Goal: Task Accomplishment & Management: Use online tool/utility

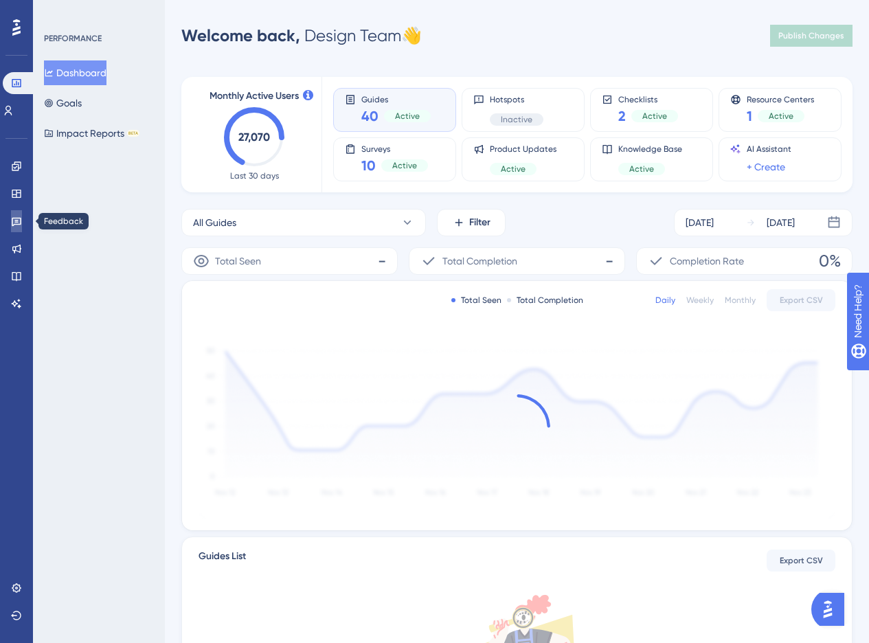
click at [12, 225] on icon at bounding box center [17, 222] width 10 height 9
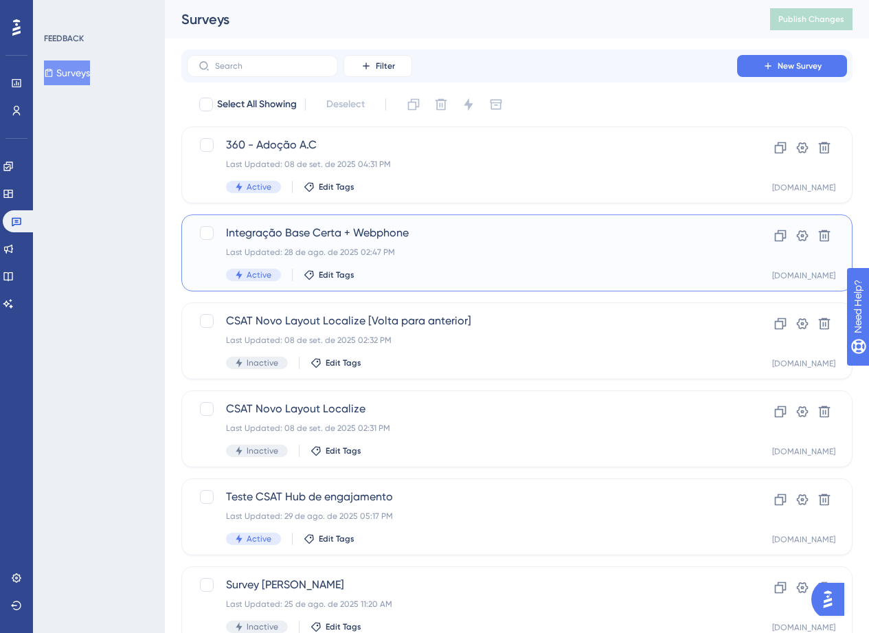
click at [360, 243] on div "Integração Base Certa + Webphone Last Updated: 28 de ago. de 2025 02:47 PM Acti…" at bounding box center [462, 253] width 472 height 56
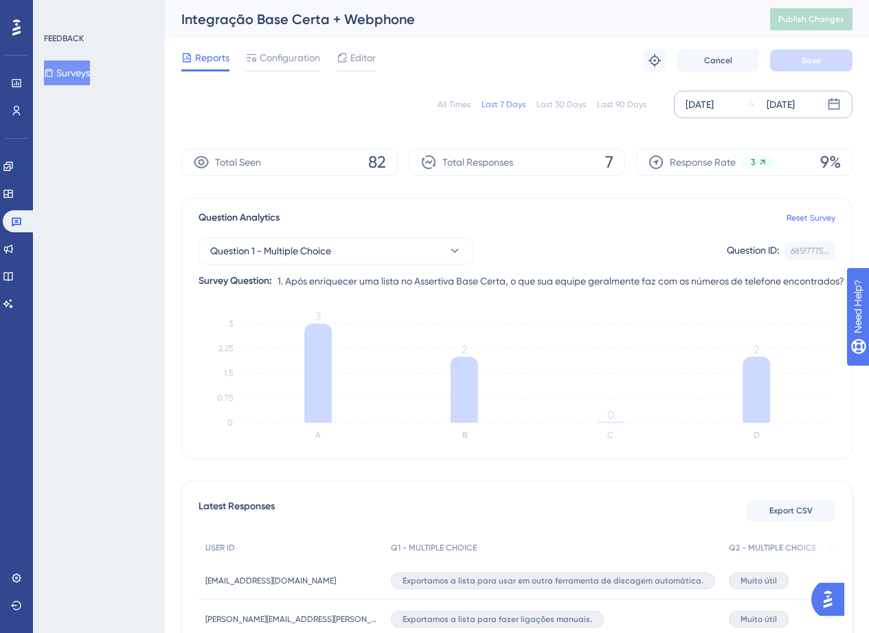
click at [710, 97] on div "[DATE]" at bounding box center [700, 104] width 28 height 16
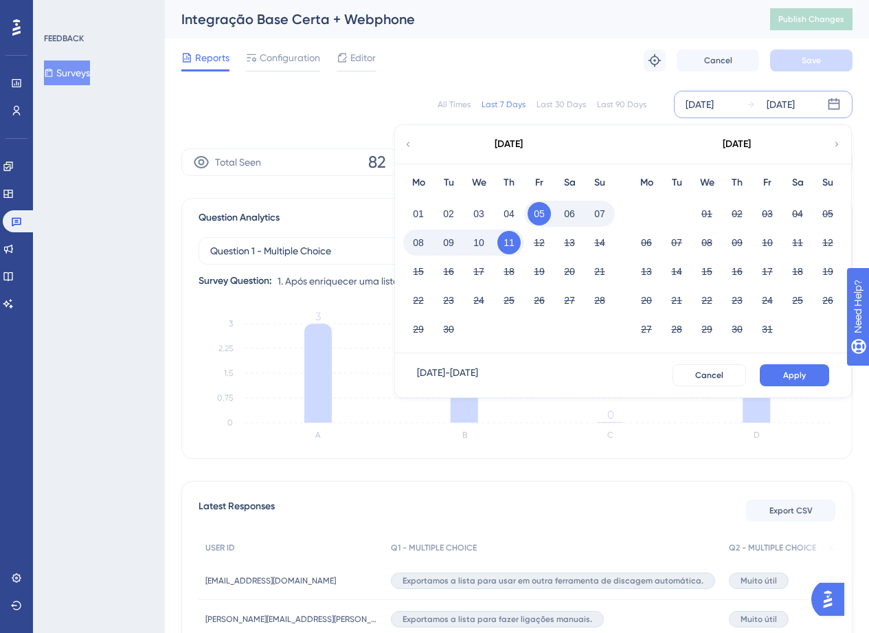
click at [404, 141] on icon at bounding box center [408, 144] width 10 height 12
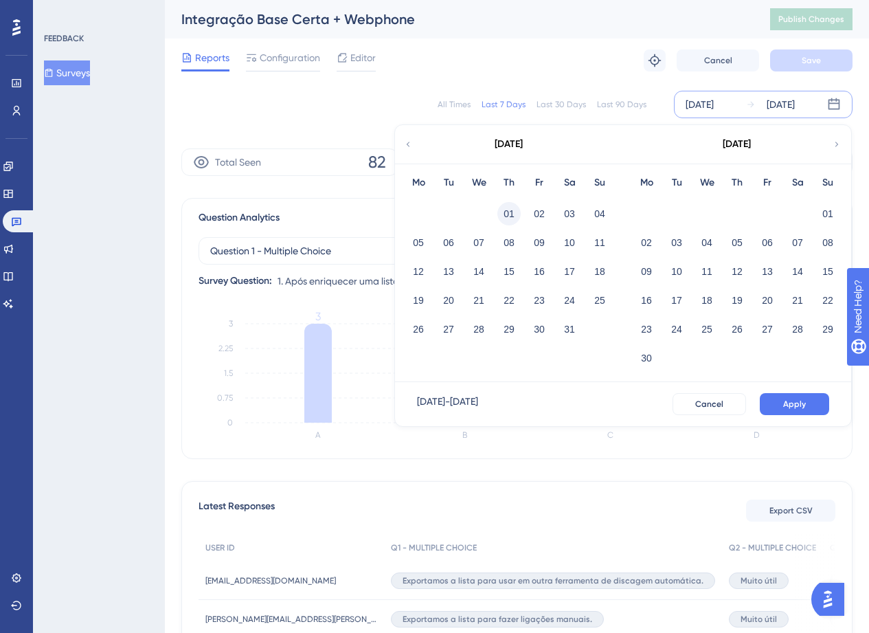
click at [501, 219] on button "01" at bounding box center [508, 213] width 23 height 23
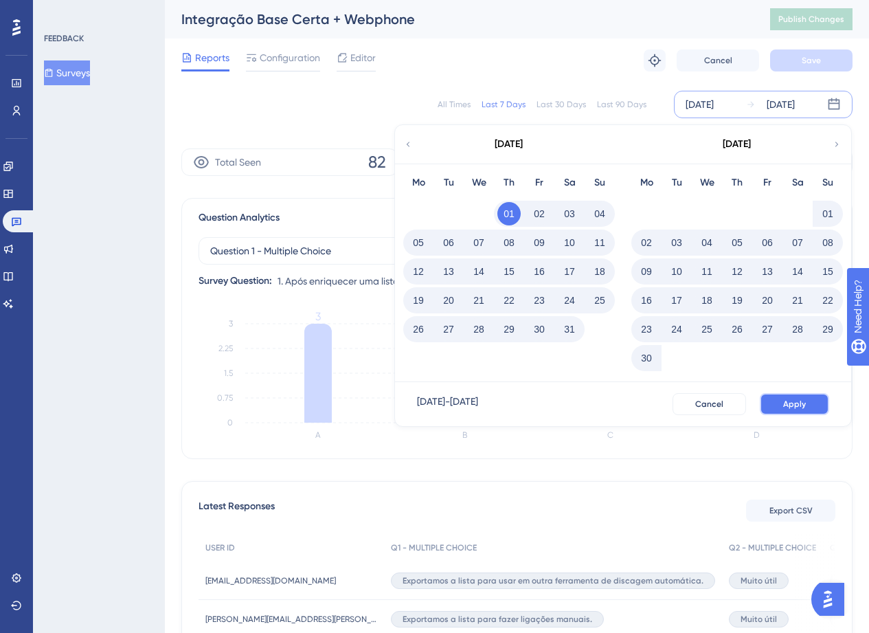
click at [794, 408] on span "Apply" at bounding box center [794, 404] width 23 height 11
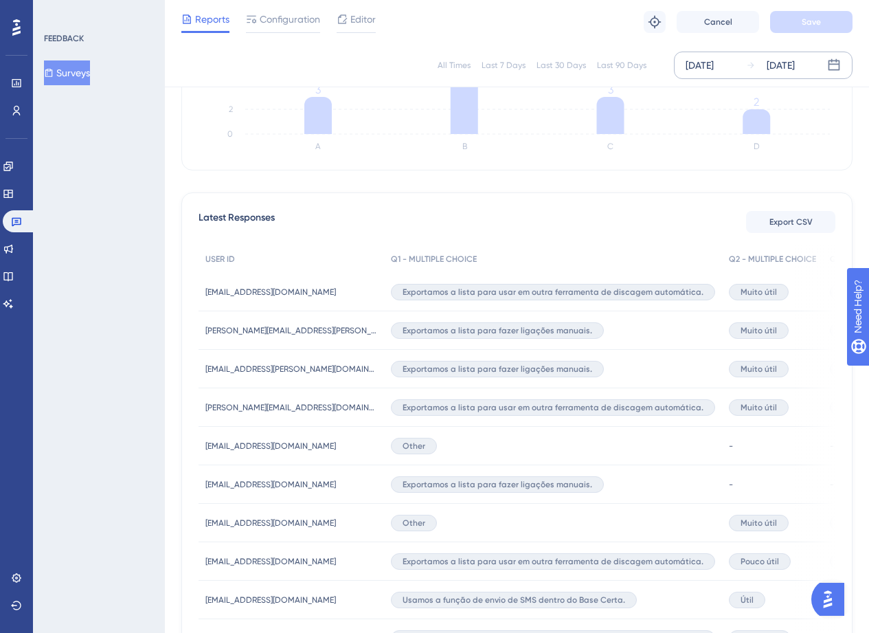
scroll to position [276, 0]
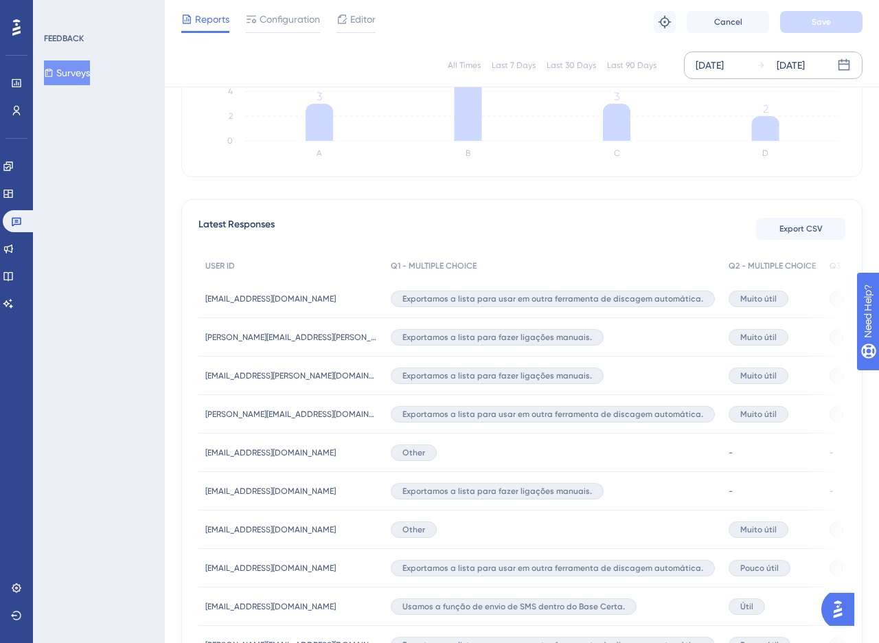
click at [620, 411] on span "Exportamos a lista para usar em outra ferramenta de discagem automática." at bounding box center [553, 414] width 301 height 11
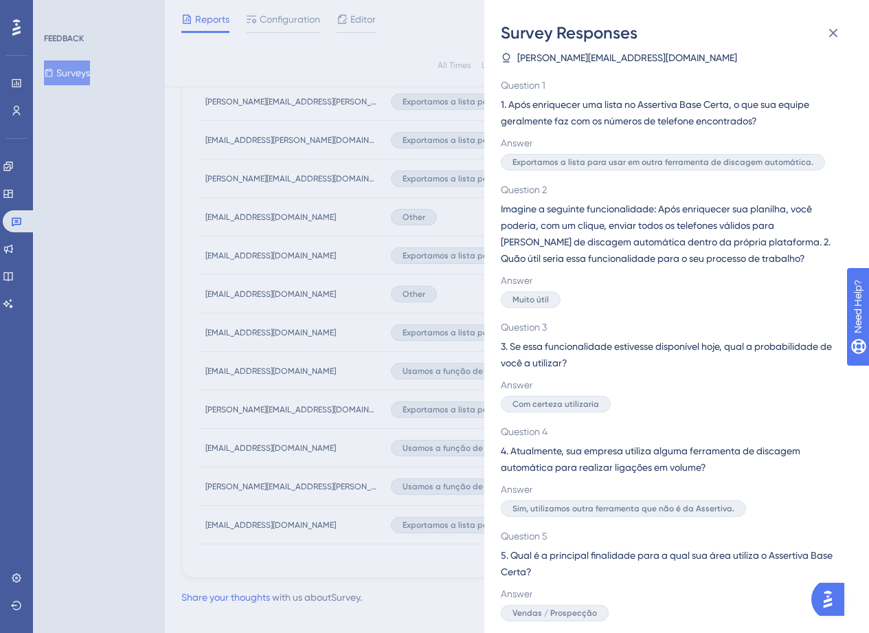
scroll to position [533, 0]
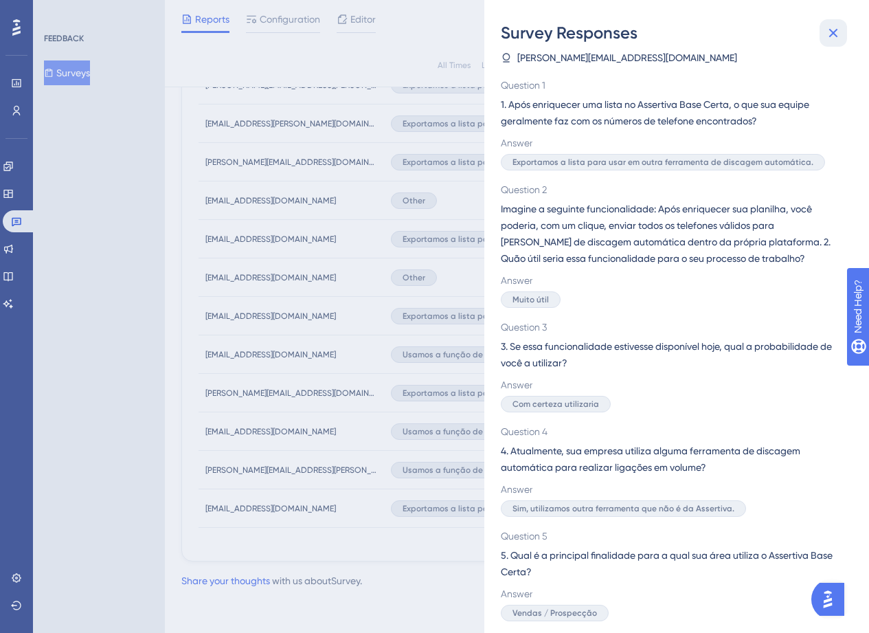
click at [836, 38] on icon at bounding box center [833, 33] width 16 height 16
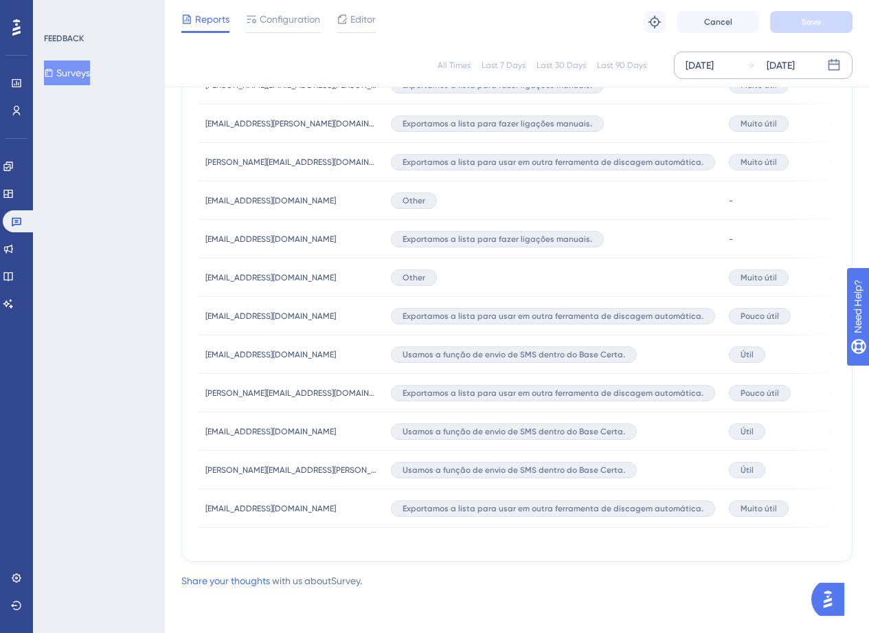
click at [836, 38] on div "Reports Configuration Editor Troubleshoot Cancel Save" at bounding box center [517, 22] width 704 height 44
click at [837, 37] on div "Reports Configuration Editor Troubleshoot Cancel Save" at bounding box center [517, 22] width 704 height 44
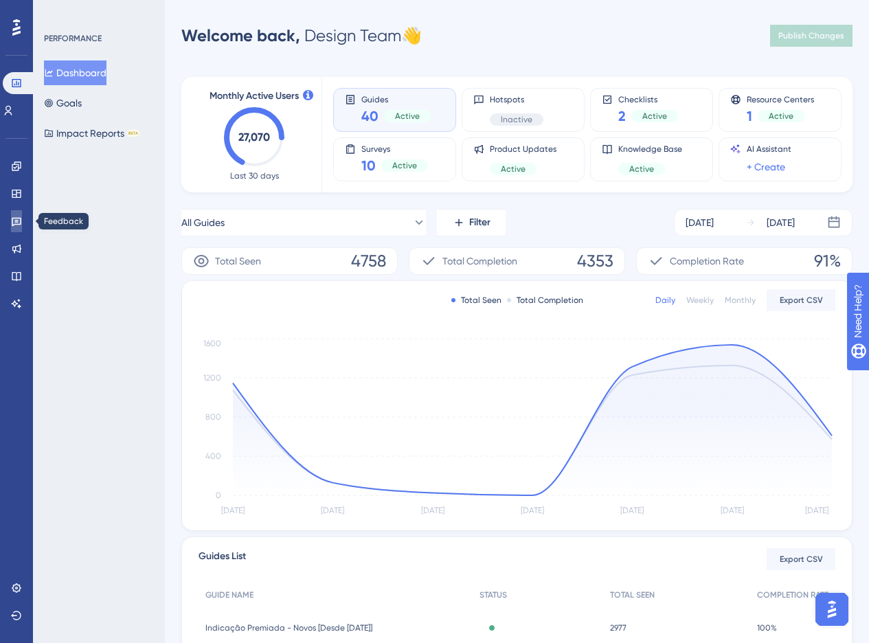
click at [21, 217] on icon at bounding box center [16, 221] width 11 height 11
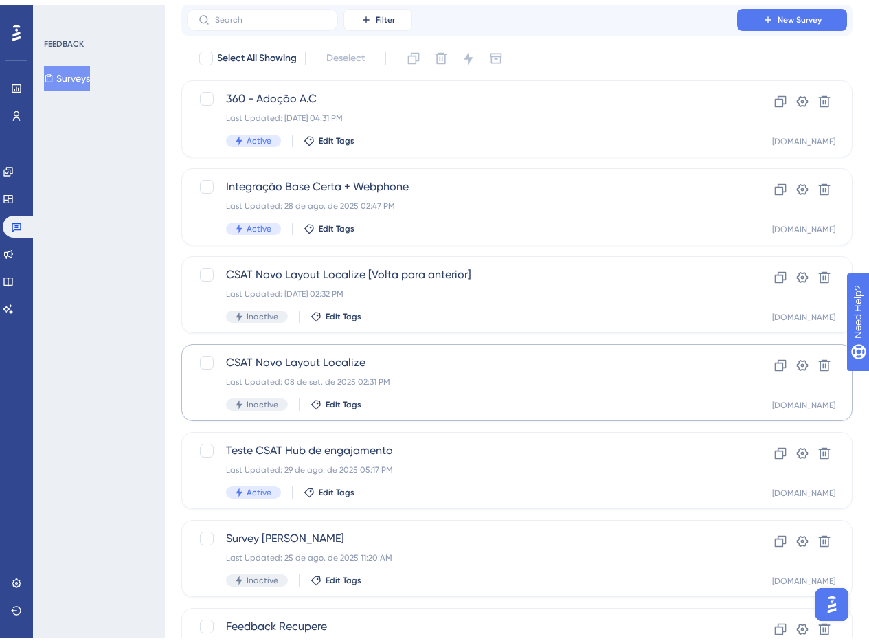
scroll to position [423, 0]
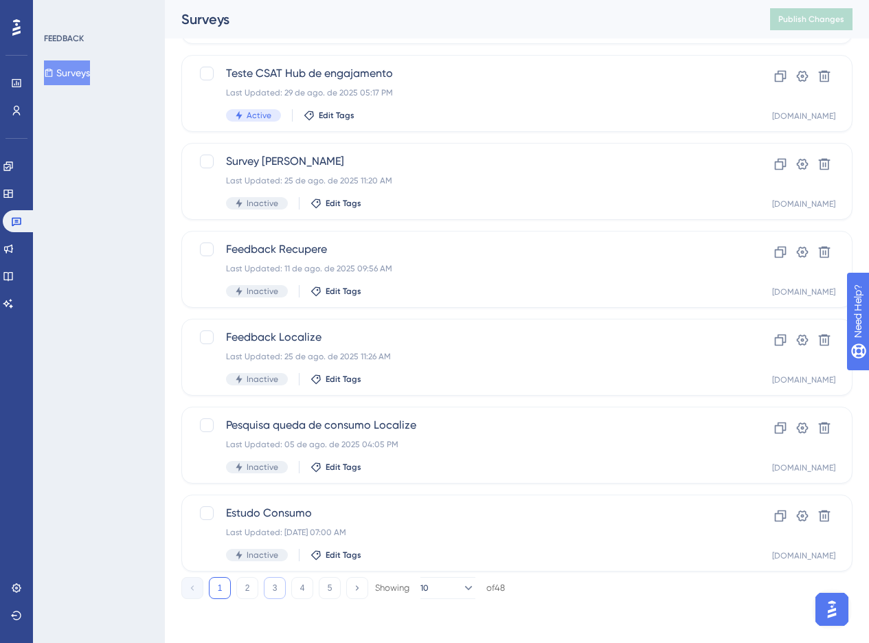
click at [284, 579] on button "3" at bounding box center [275, 588] width 22 height 22
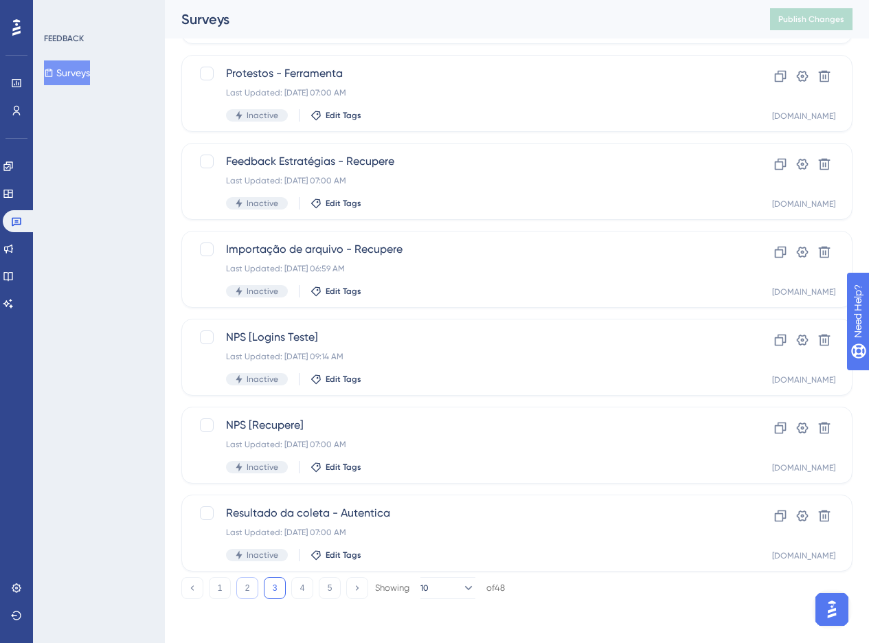
click at [249, 597] on button "2" at bounding box center [247, 588] width 22 height 22
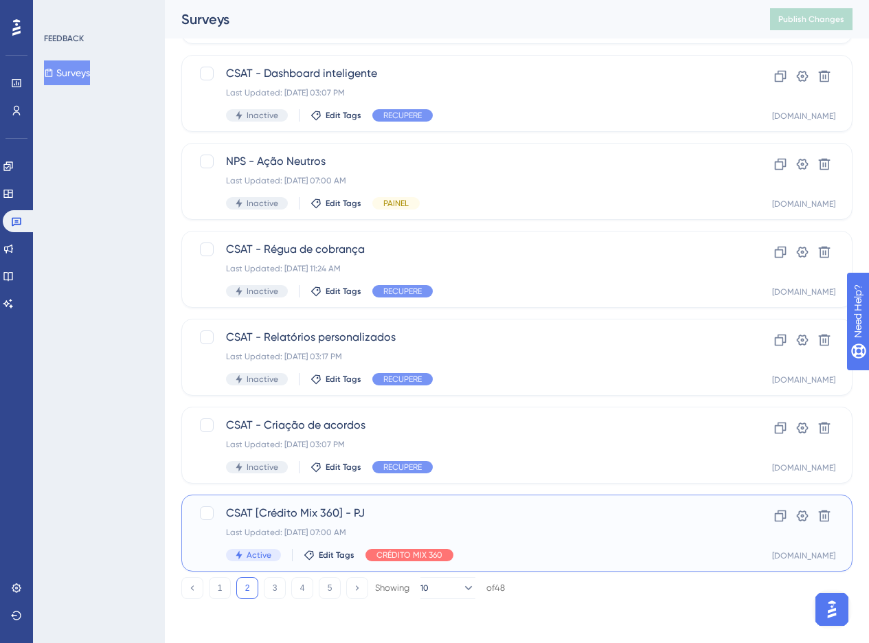
click at [474, 526] on div "CSAT [Crédito Mix 360] - PJ Last Updated: [DATE] 07:00 AM Active Edit Tags CRÉD…" at bounding box center [462, 533] width 472 height 56
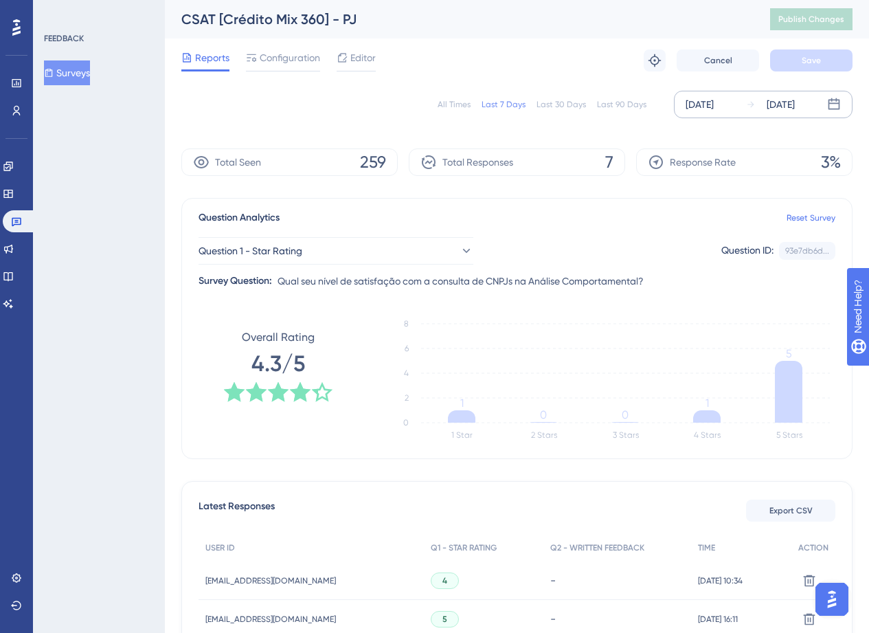
click at [691, 112] on div "[DATE]" at bounding box center [700, 104] width 28 height 16
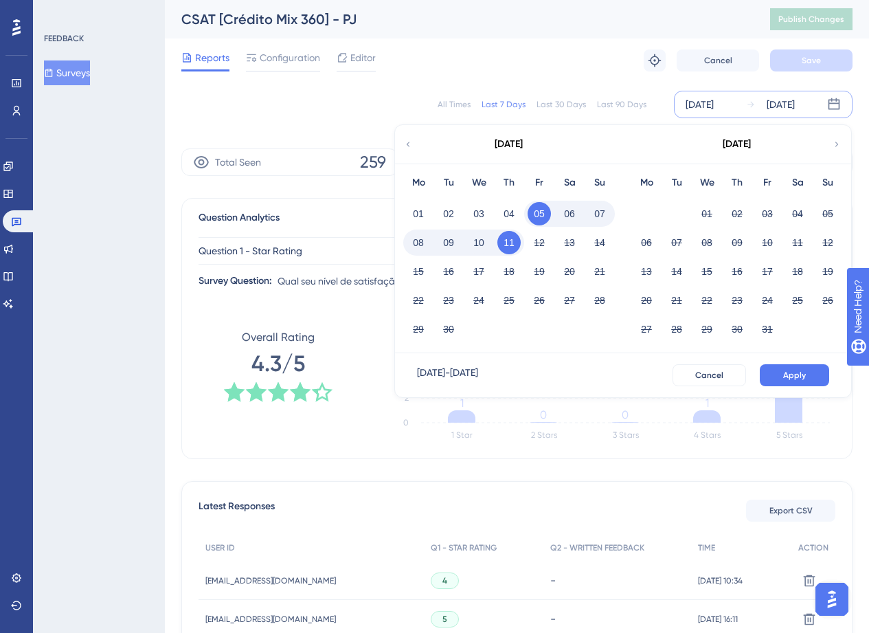
click at [413, 139] on div "[DATE]" at bounding box center [508, 144] width 227 height 38
click at [412, 139] on icon at bounding box center [408, 144] width 10 height 12
click at [410, 139] on icon at bounding box center [408, 144] width 10 height 12
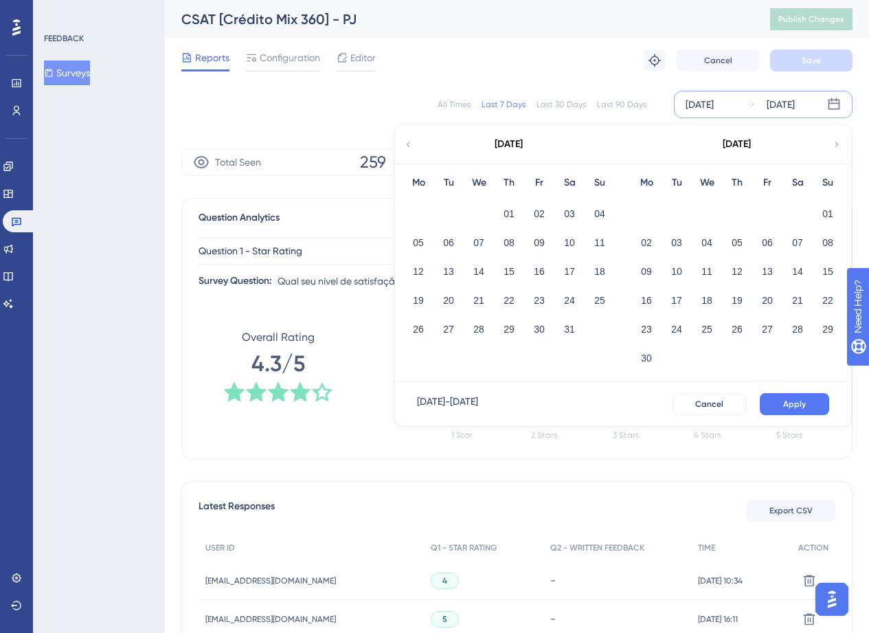
click at [410, 139] on icon at bounding box center [408, 144] width 10 height 12
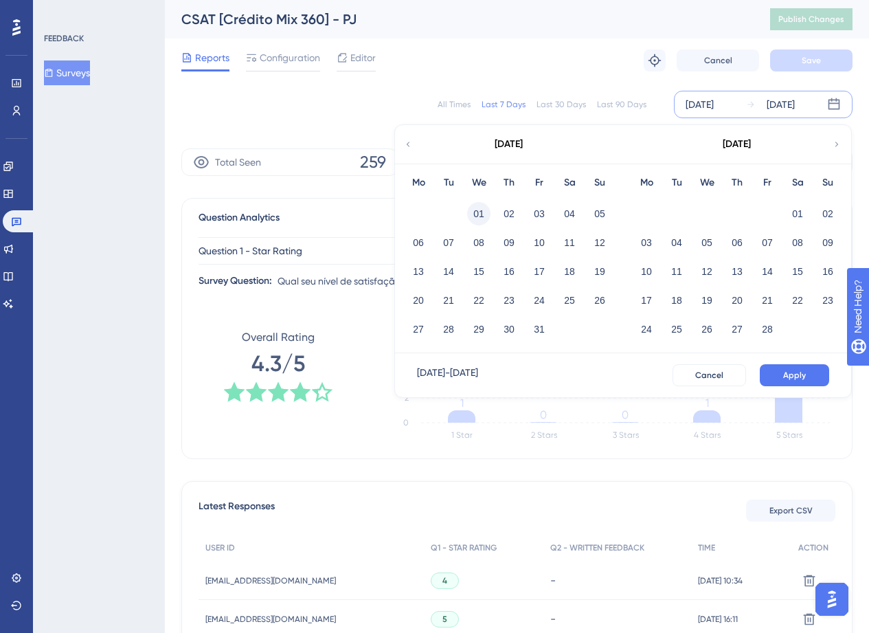
click at [470, 218] on button "01" at bounding box center [478, 213] width 23 height 23
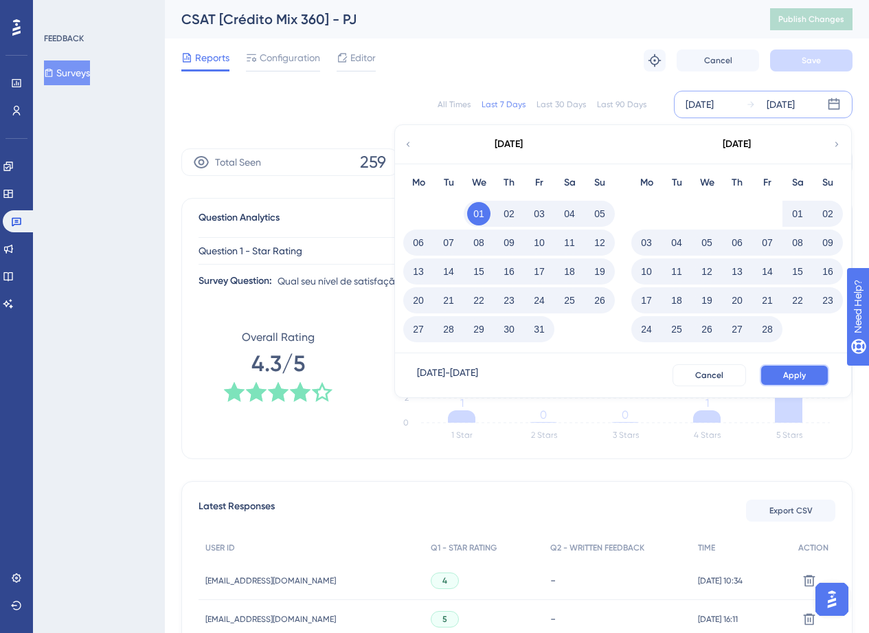
click at [807, 377] on button "Apply" at bounding box center [794, 375] width 69 height 22
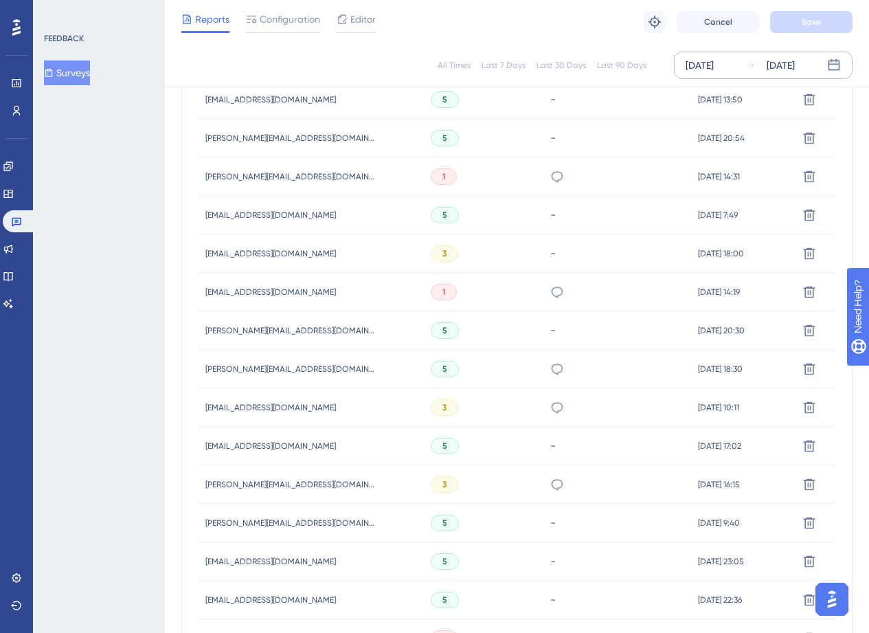
scroll to position [825, 0]
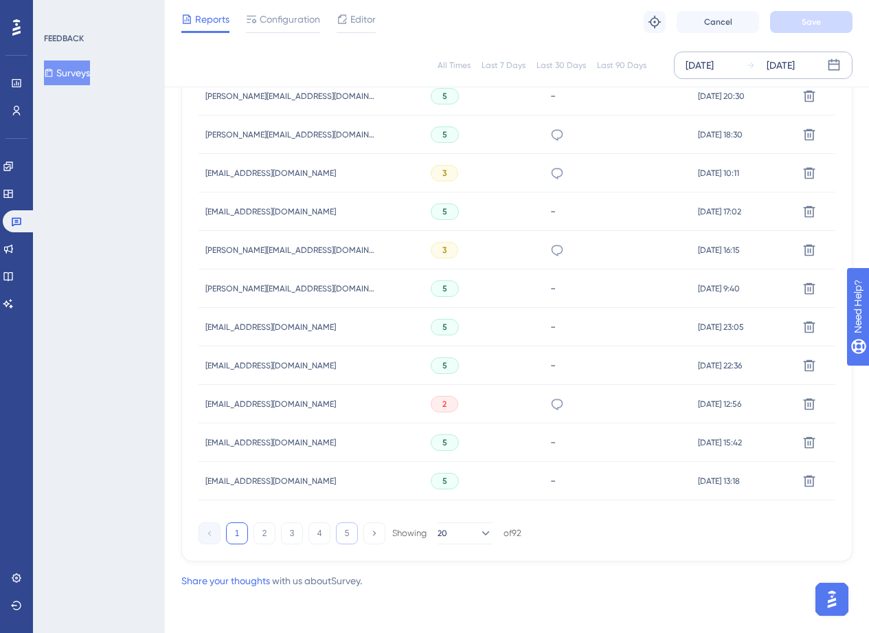
click at [347, 541] on button "5" at bounding box center [347, 533] width 22 height 22
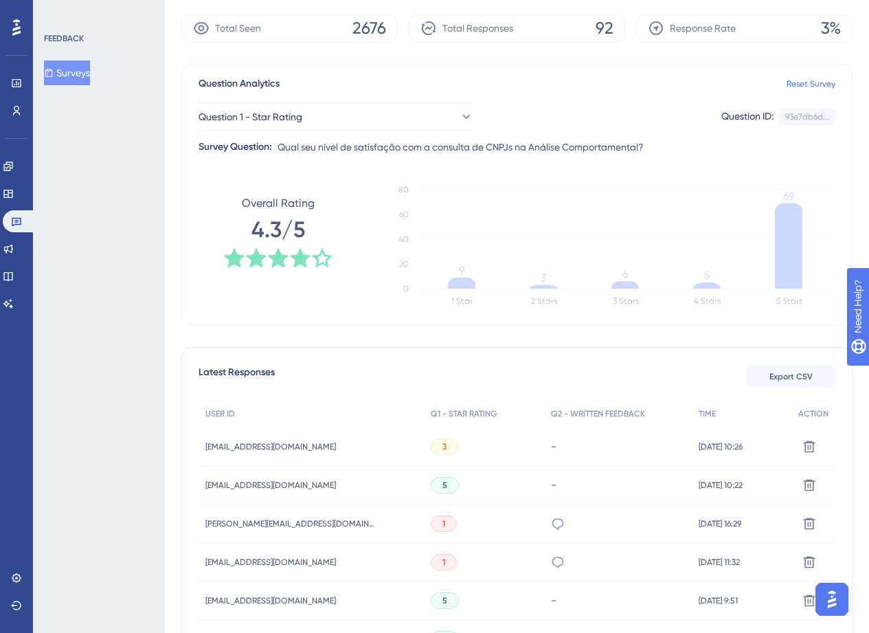
scroll to position [0, 0]
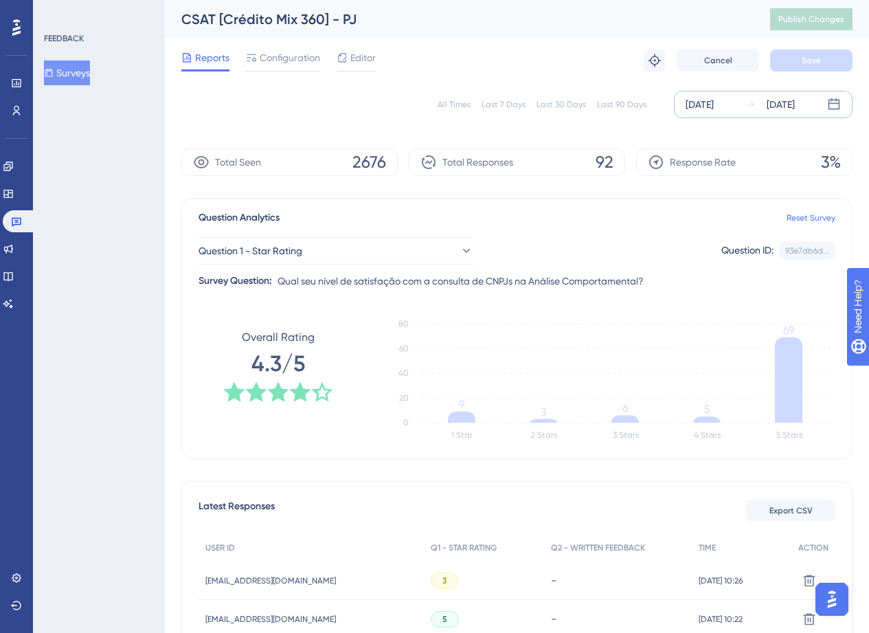
click at [691, 105] on div "[DATE]" at bounding box center [700, 104] width 28 height 16
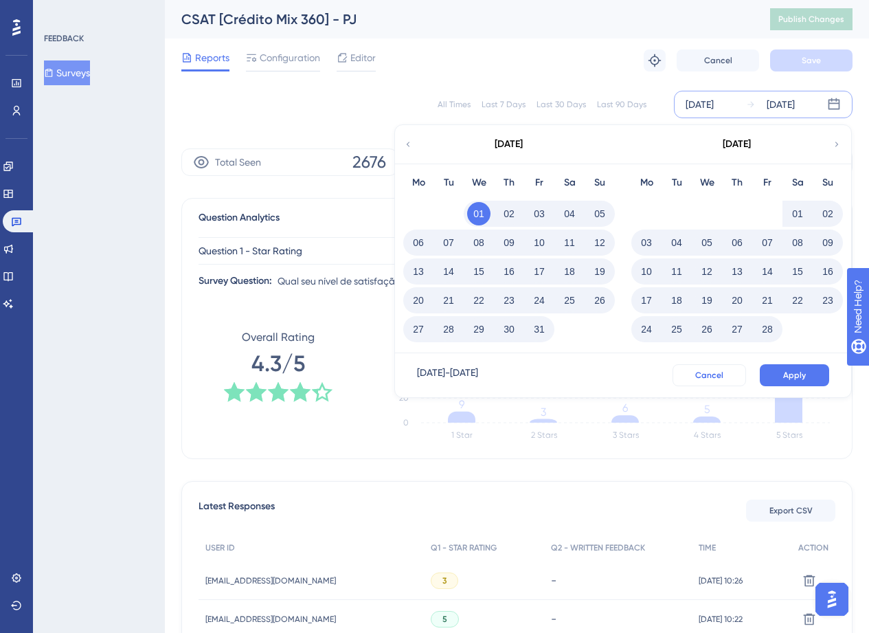
click at [702, 370] on span "Cancel" at bounding box center [709, 375] width 28 height 11
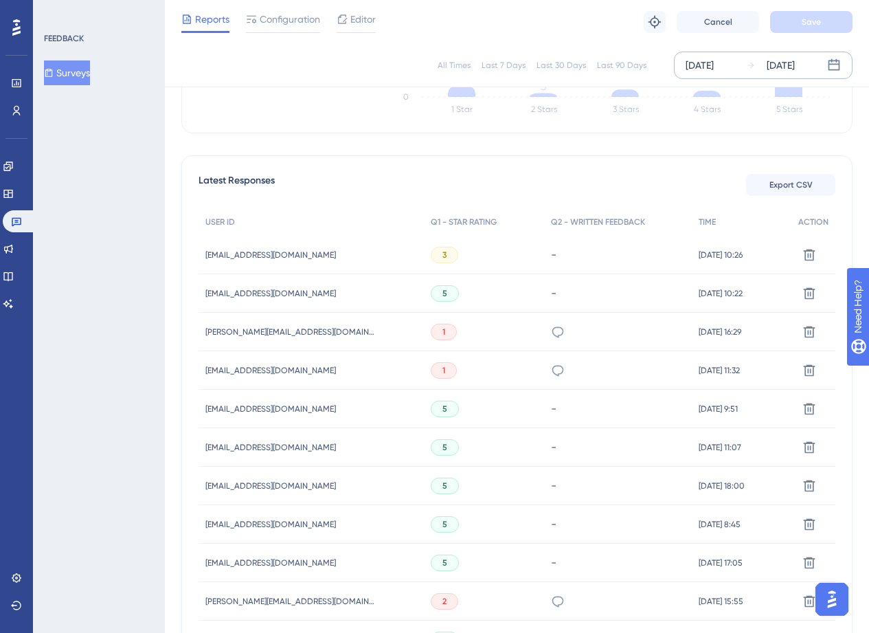
scroll to position [517, 0]
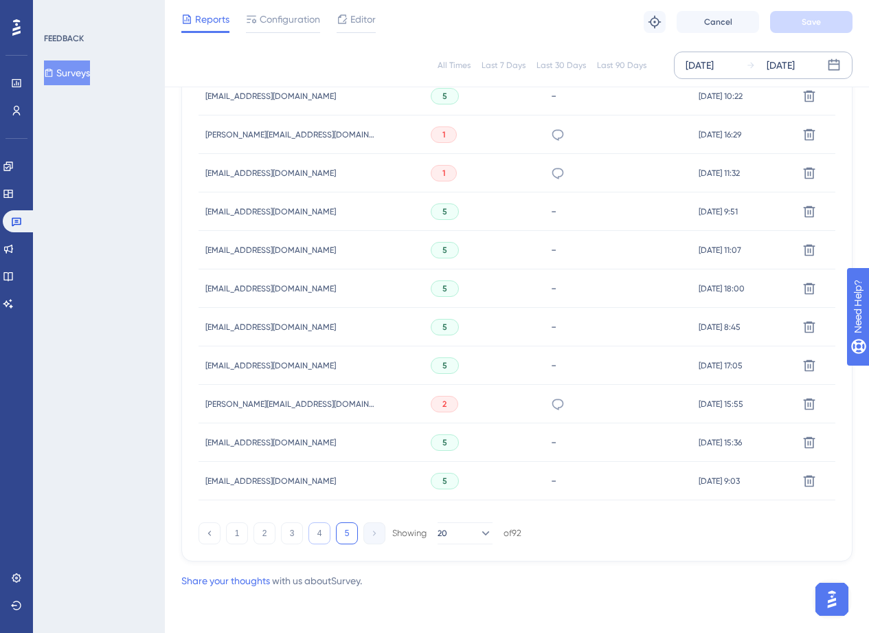
click at [322, 535] on button "4" at bounding box center [320, 533] width 22 height 22
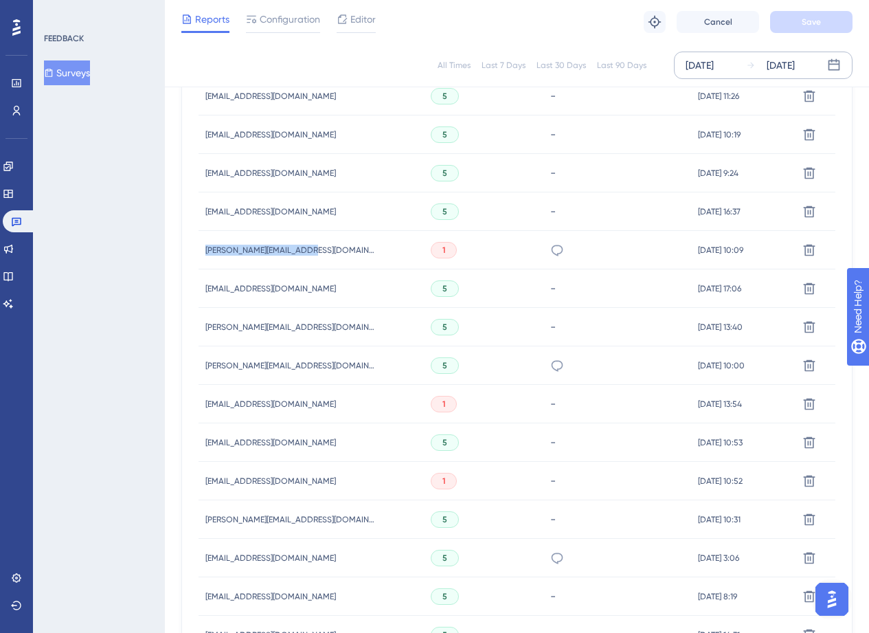
drag, startPoint x: 329, startPoint y: 259, endPoint x: 194, endPoint y: 247, distance: 135.9
click at [194, 247] on div "Latest Responses Export CSV USER ID Q1 - STAR RATING Q2 - WRITTEN FEEDBACK TIME…" at bounding box center [516, 413] width 671 height 911
copy span "[PERSON_NAME][EMAIL_ADDRESS][DOMAIN_NAME]"
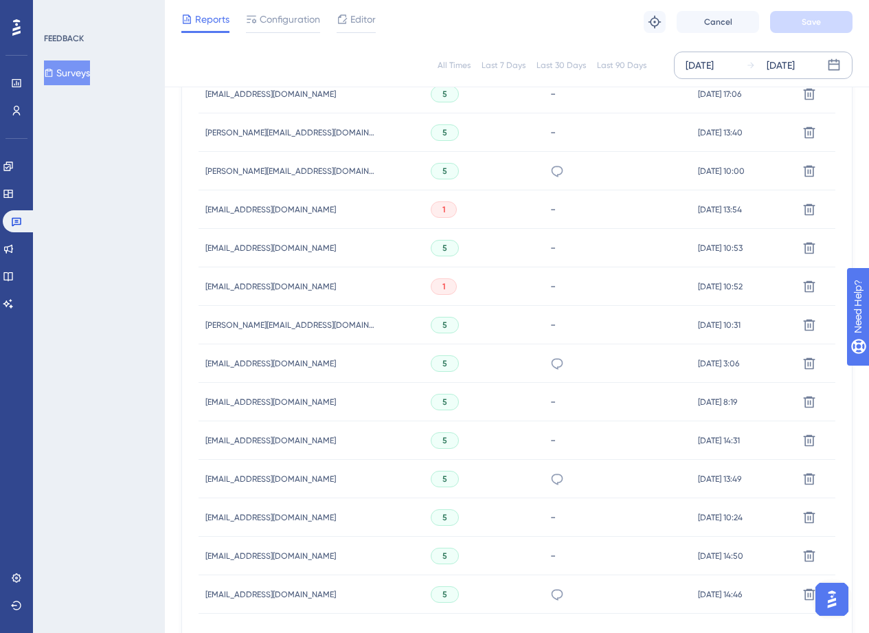
scroll to position [825, 0]
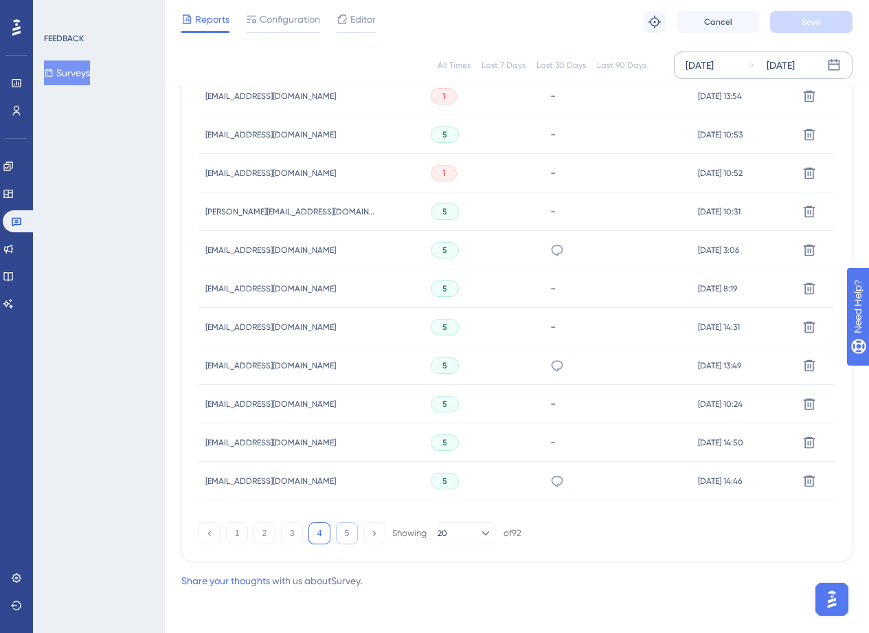
click at [348, 522] on button "5" at bounding box center [347, 533] width 22 height 22
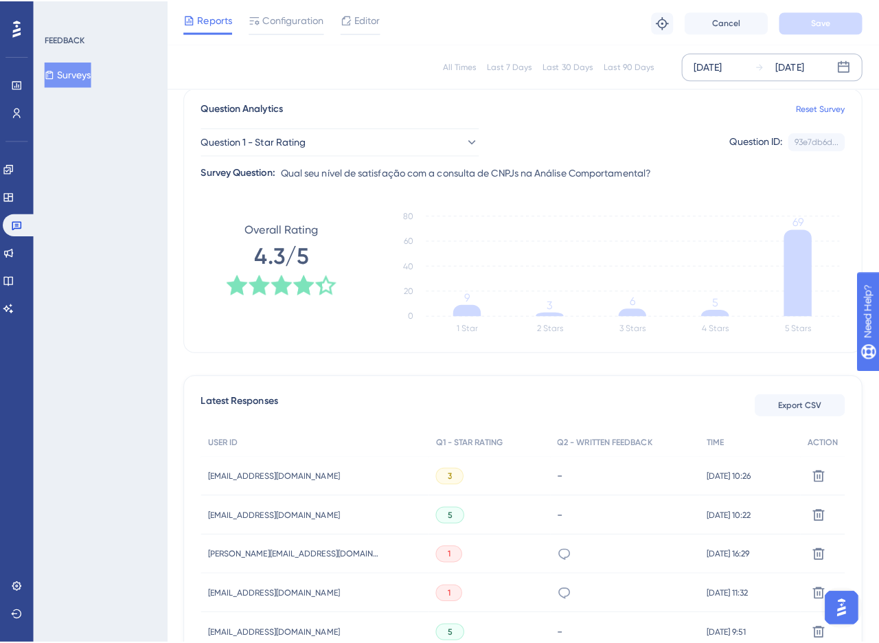
scroll to position [271, 0]
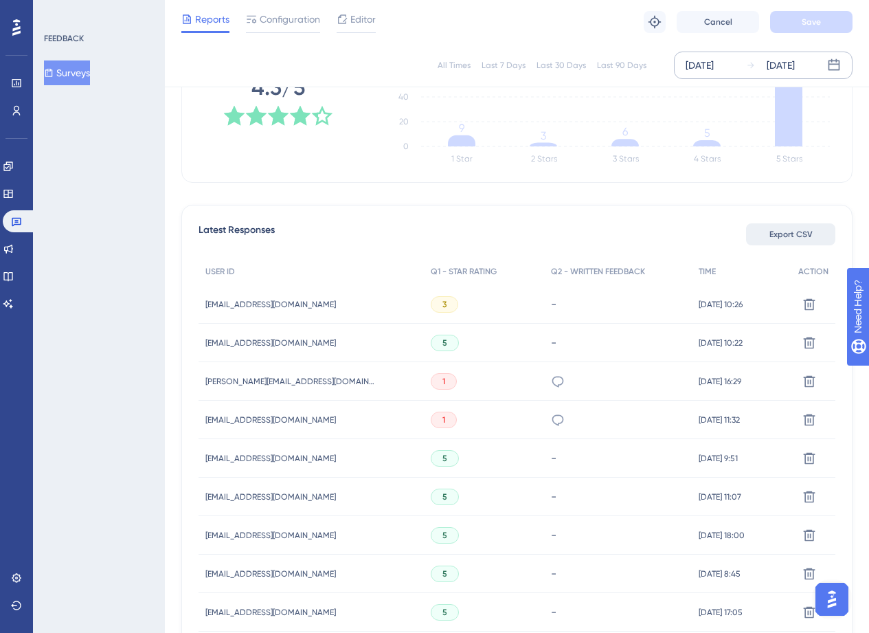
click at [781, 232] on span "Export CSV" at bounding box center [791, 234] width 43 height 11
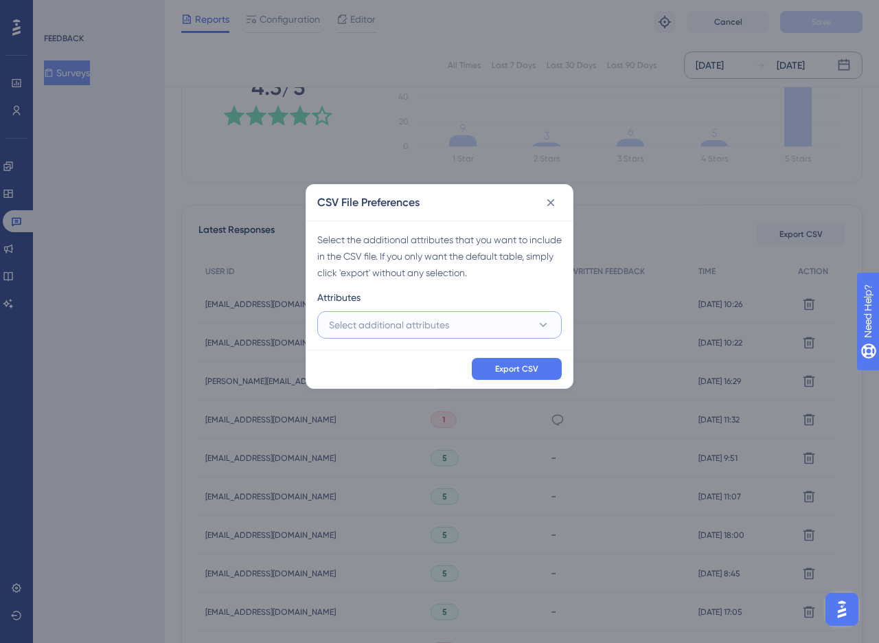
click at [457, 333] on button "Select additional attributes" at bounding box center [439, 324] width 245 height 27
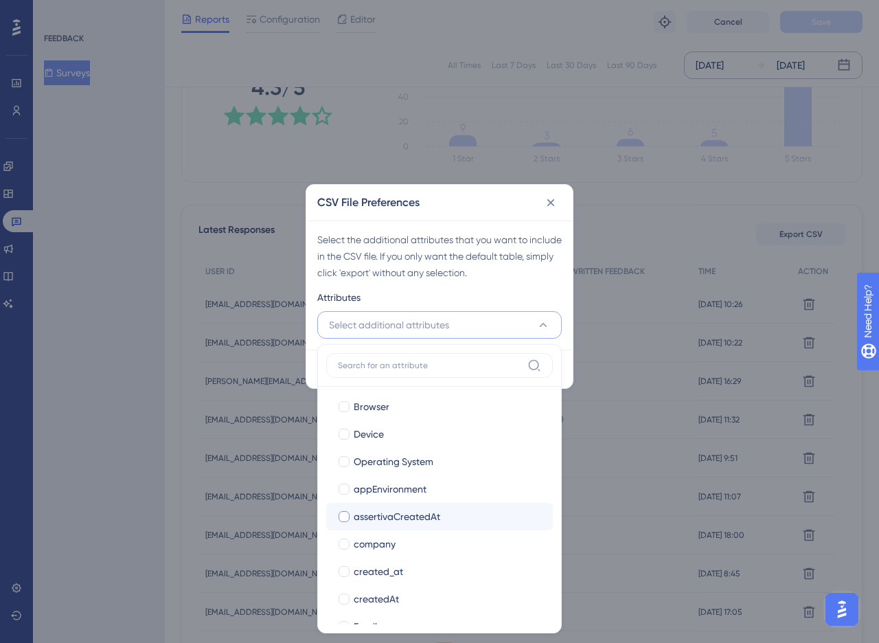
drag, startPoint x: 393, startPoint y: 539, endPoint x: 401, endPoint y: 519, distance: 22.2
click at [392, 539] on span "company" at bounding box center [375, 544] width 42 height 16
checkbox input "true"
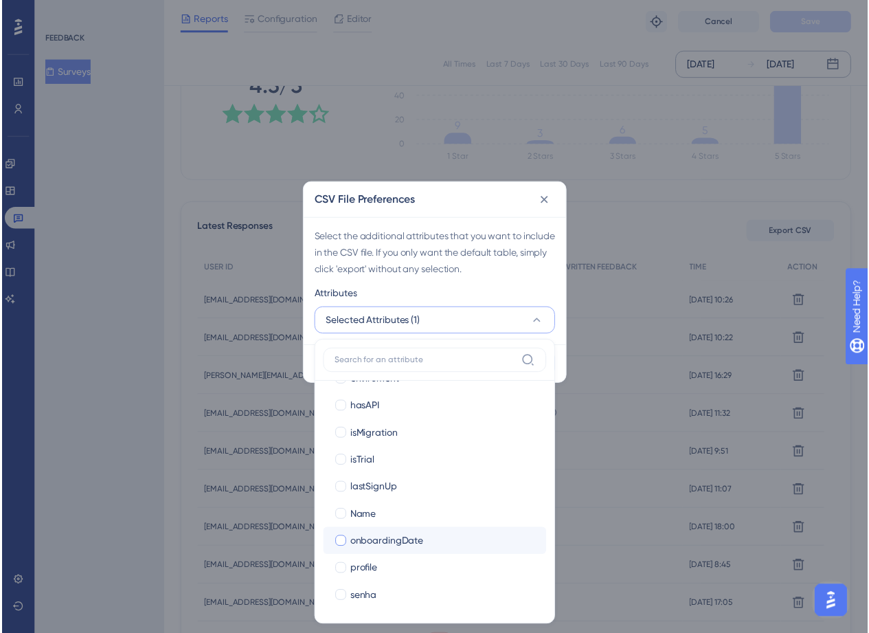
scroll to position [383, 0]
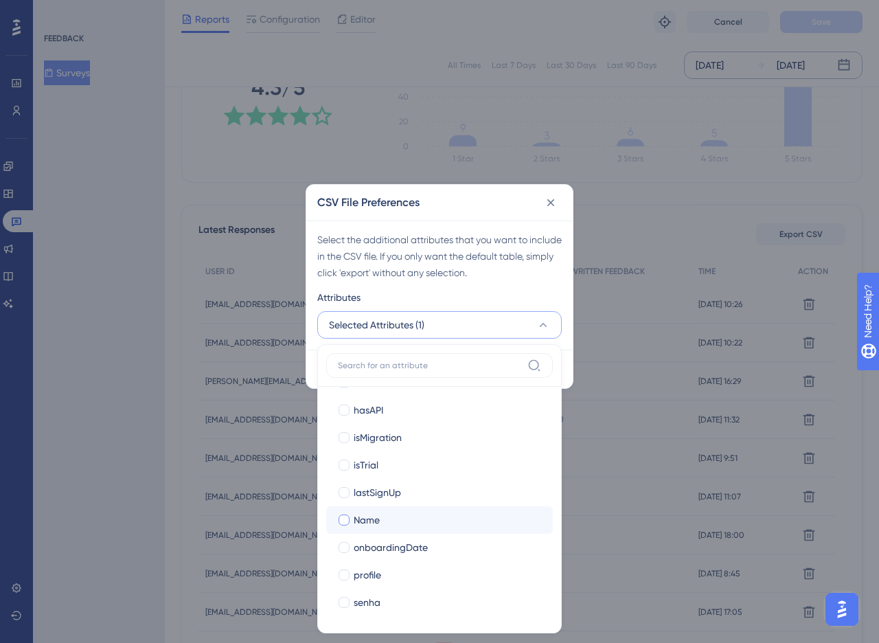
click at [389, 515] on div "Name" at bounding box center [448, 520] width 188 height 16
checkbox input "true"
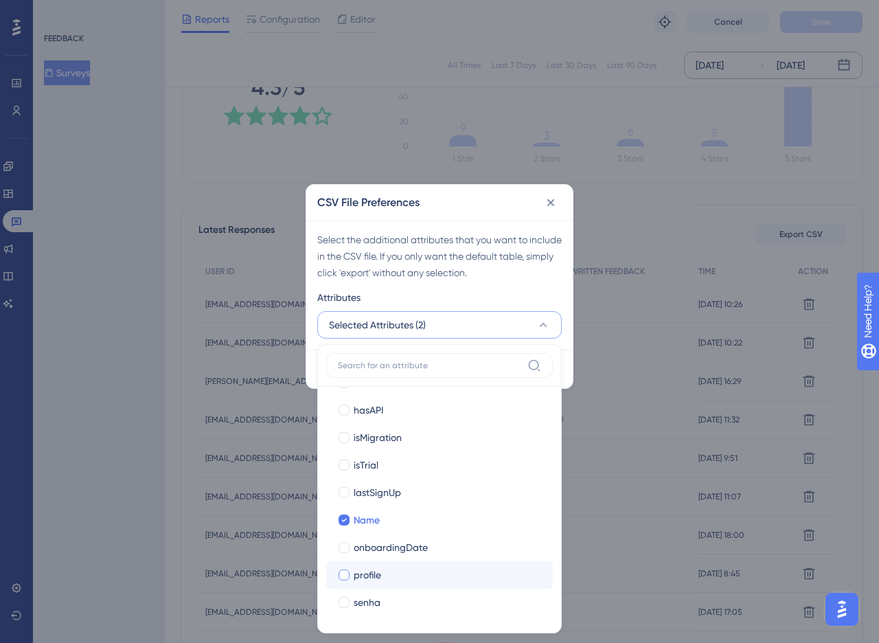
click at [406, 571] on div "profile" at bounding box center [448, 575] width 188 height 16
checkbox input "true"
click at [405, 291] on div "Attributes" at bounding box center [439, 300] width 245 height 22
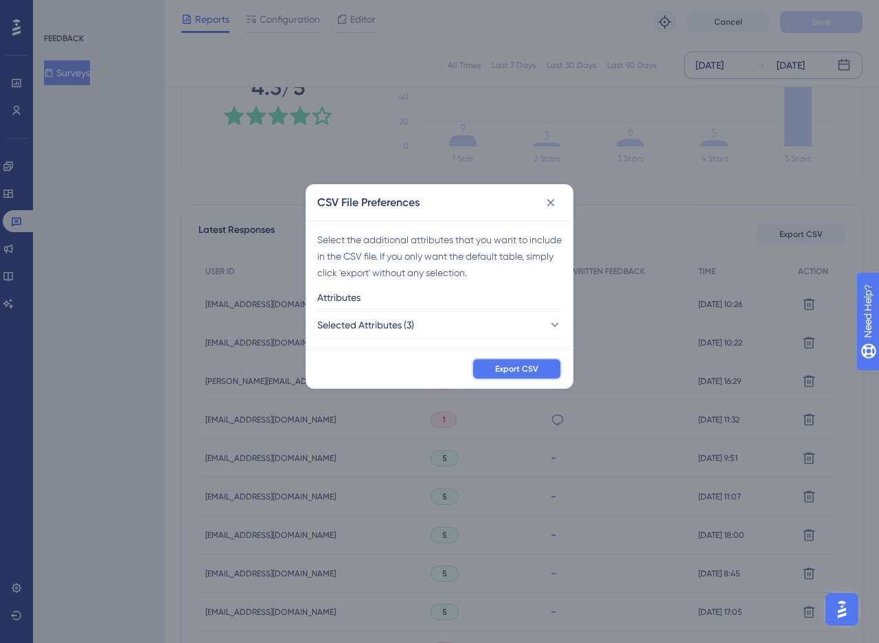
click at [496, 368] on span "Export CSV" at bounding box center [516, 368] width 43 height 11
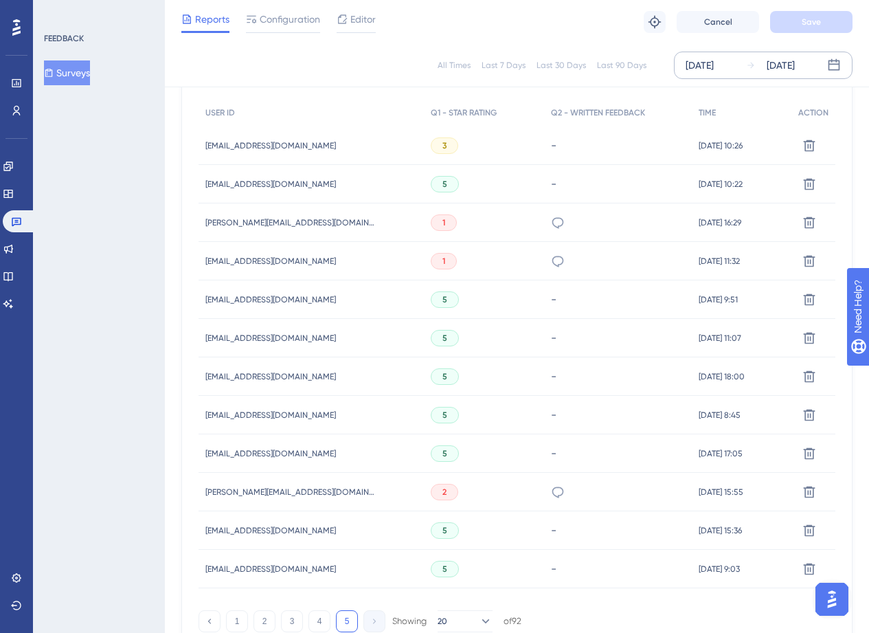
scroll to position [517, 0]
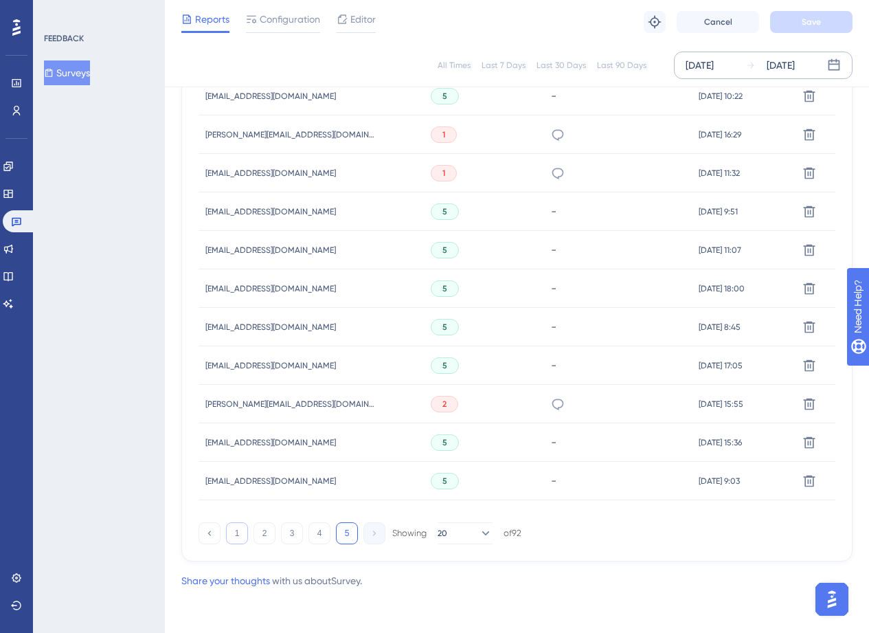
click at [234, 533] on button "1" at bounding box center [237, 533] width 22 height 22
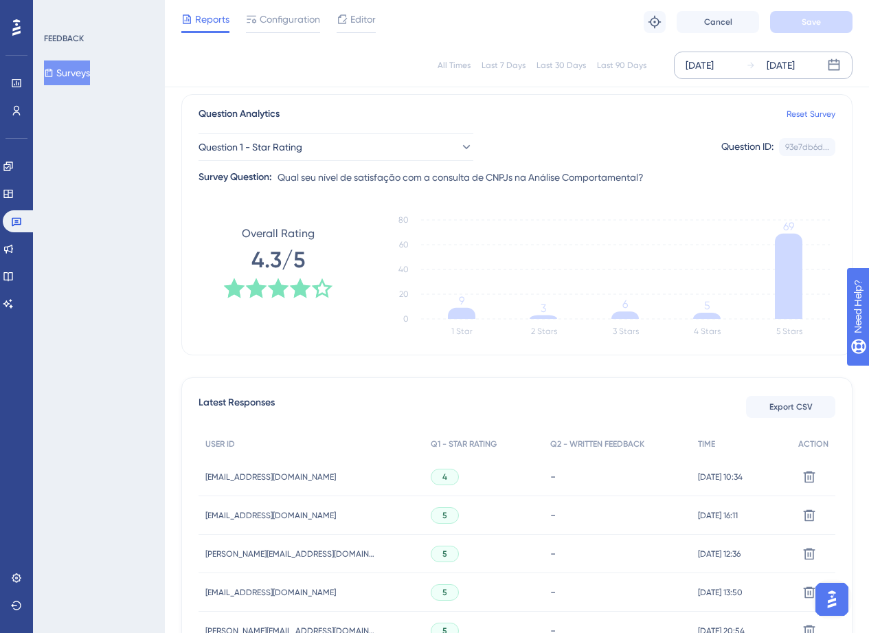
scroll to position [111, 0]
